Goal: Information Seeking & Learning: Learn about a topic

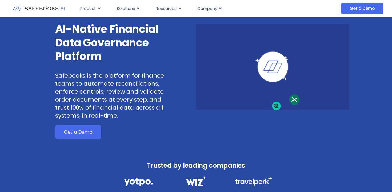
scroll to position [27, 0]
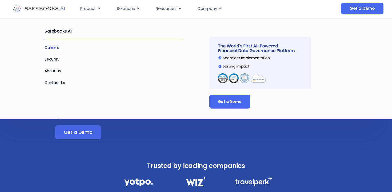
click at [51, 47] on link "Careers" at bounding box center [52, 47] width 14 height 5
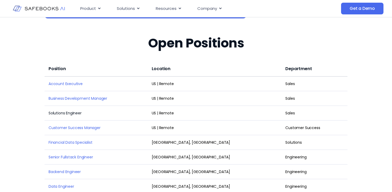
scroll to position [692, 0]
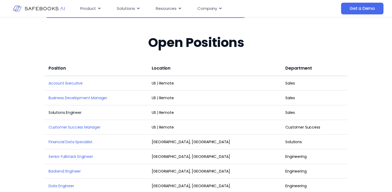
click at [66, 110] on link "Solutions Engineer" at bounding box center [65, 112] width 33 height 5
